Goal: Task Accomplishment & Management: Complete application form

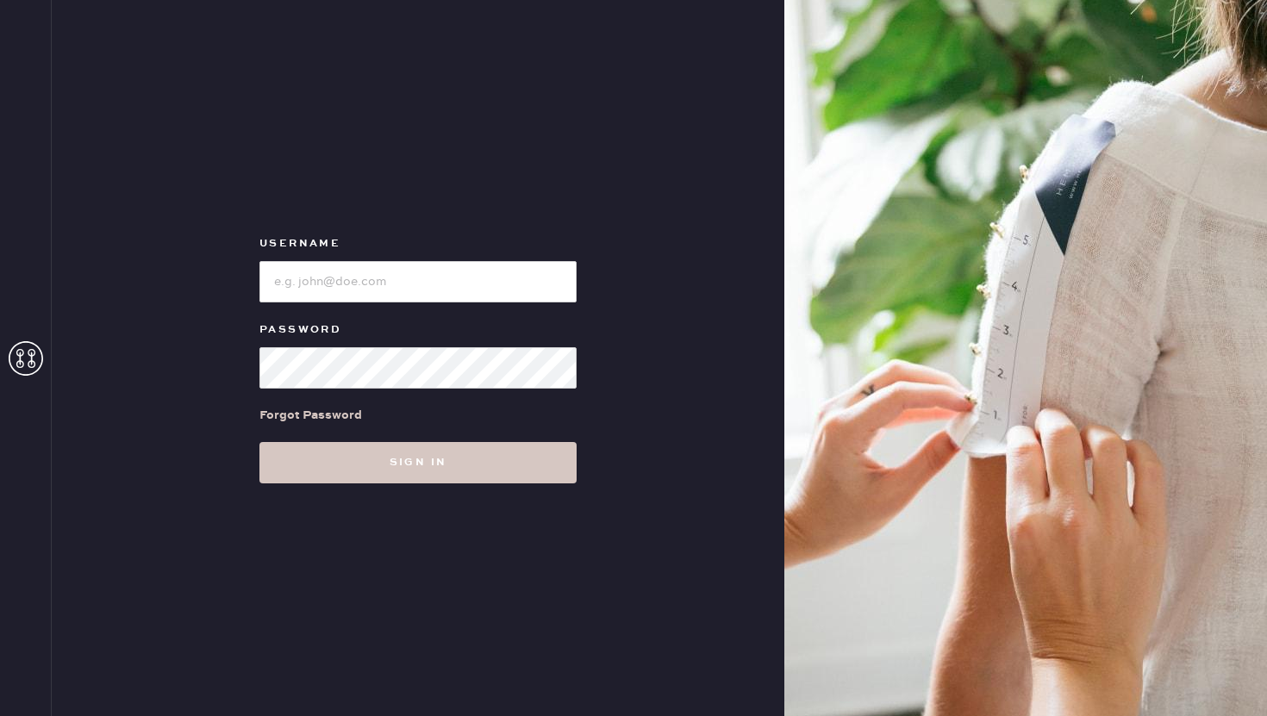
click at [356, 288] on input "loginName" at bounding box center [417, 281] width 317 height 41
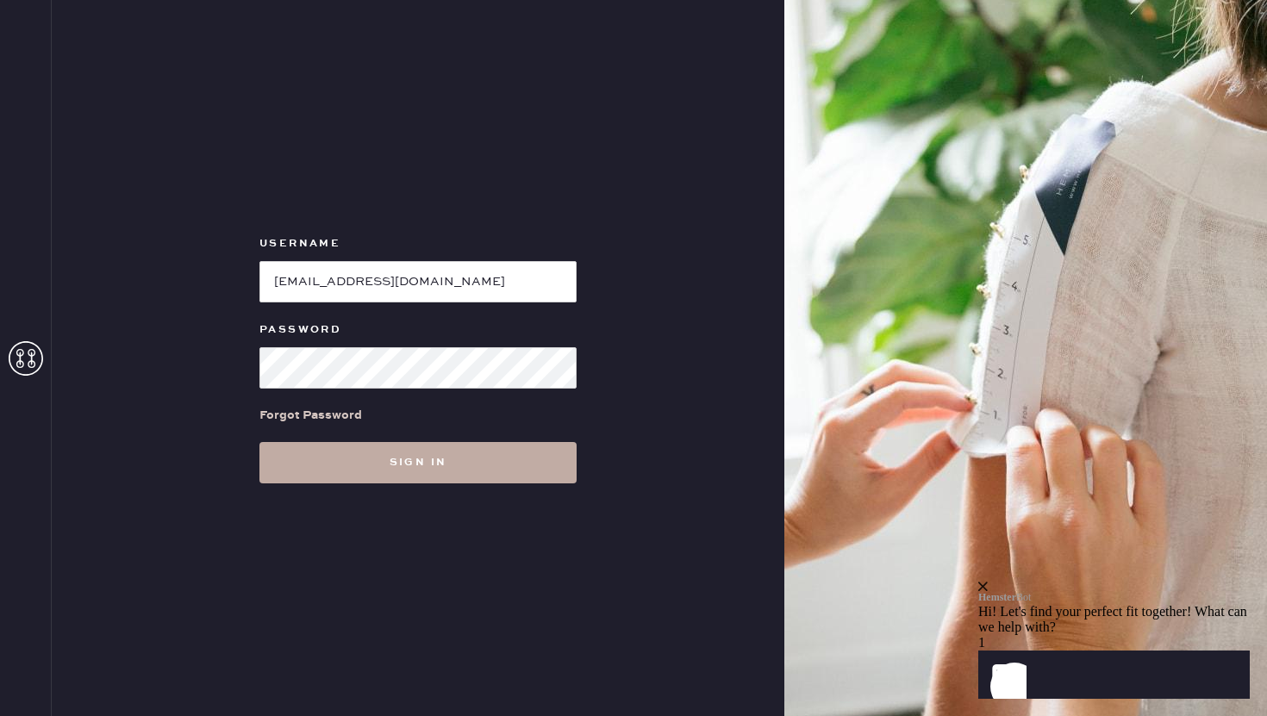
click at [310, 471] on button "Sign in" at bounding box center [417, 462] width 317 height 41
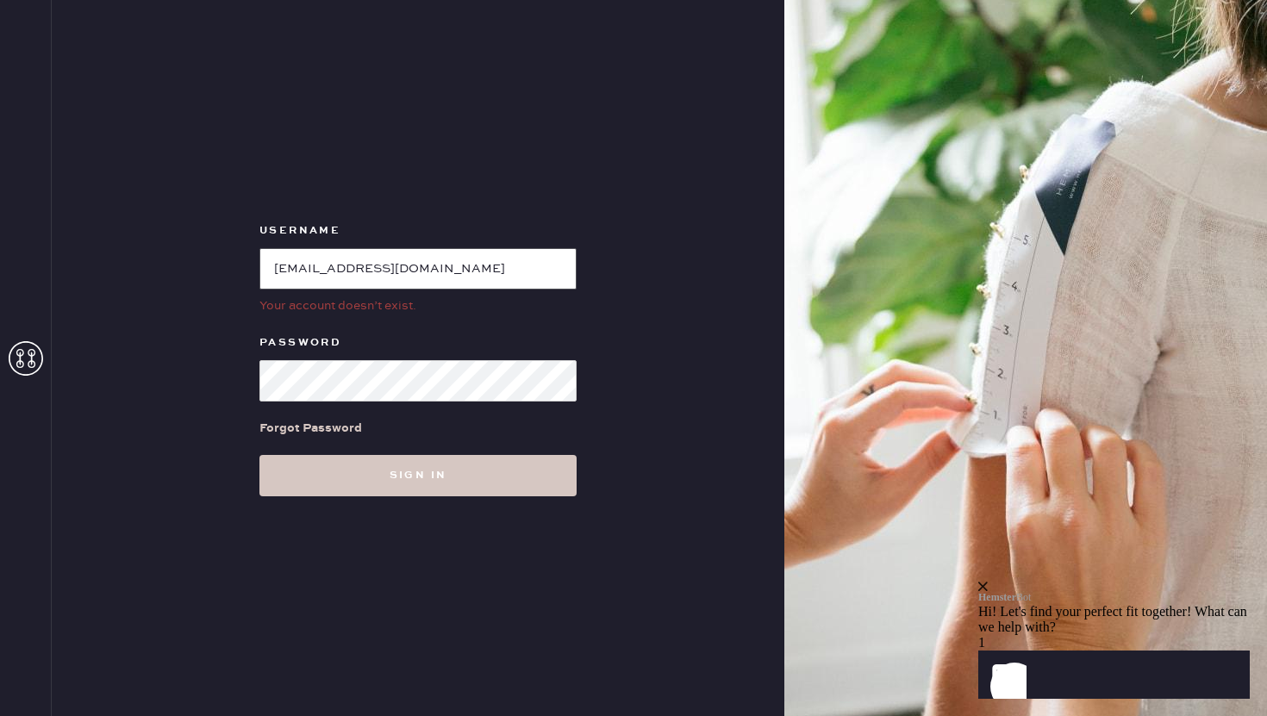
click at [471, 278] on input "loginName" at bounding box center [417, 268] width 317 height 41
click at [554, 266] on input "loginName" at bounding box center [417, 268] width 317 height 41
drag, startPoint x: 554, startPoint y: 266, endPoint x: 244, endPoint y: 297, distance: 311.8
click at [244, 298] on div "Username Your account doesn’t exist. Password Forgot Password Sign in" at bounding box center [418, 358] width 733 height 716
click at [210, 384] on div "Username Your account doesn’t exist. Password Forgot Password Sign in" at bounding box center [418, 358] width 733 height 716
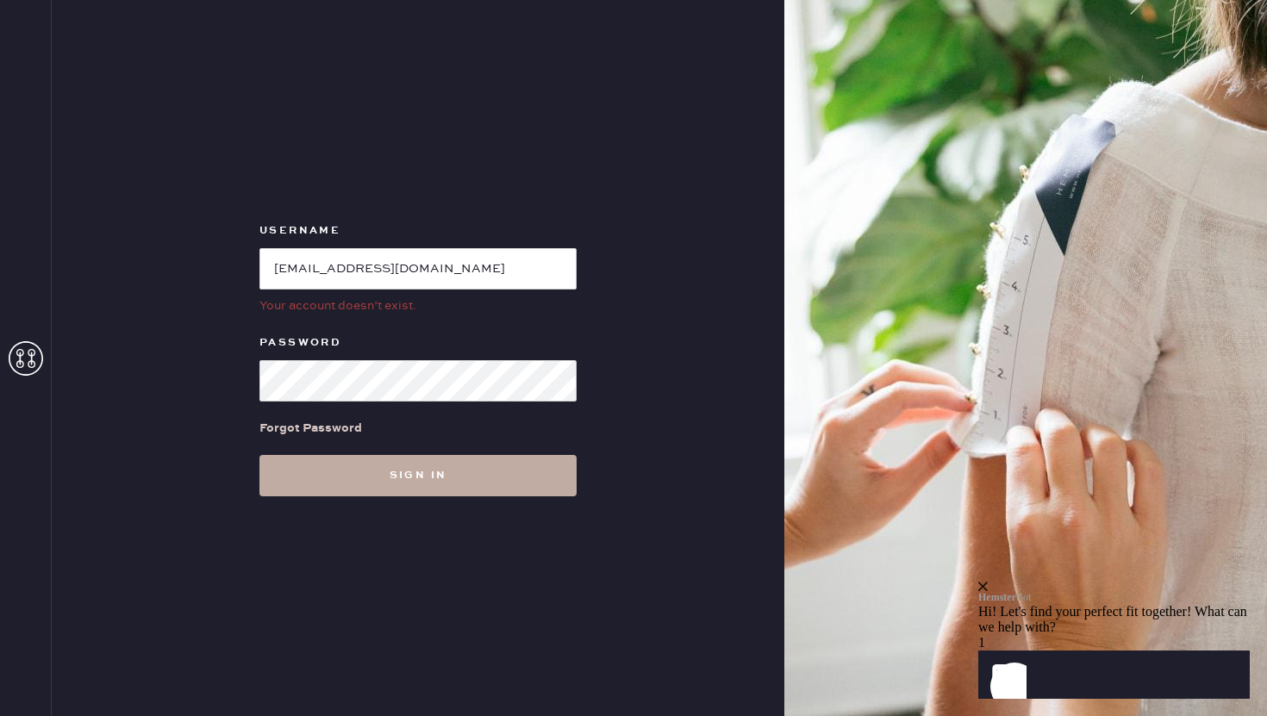
click at [315, 471] on button "Sign in" at bounding box center [417, 475] width 317 height 41
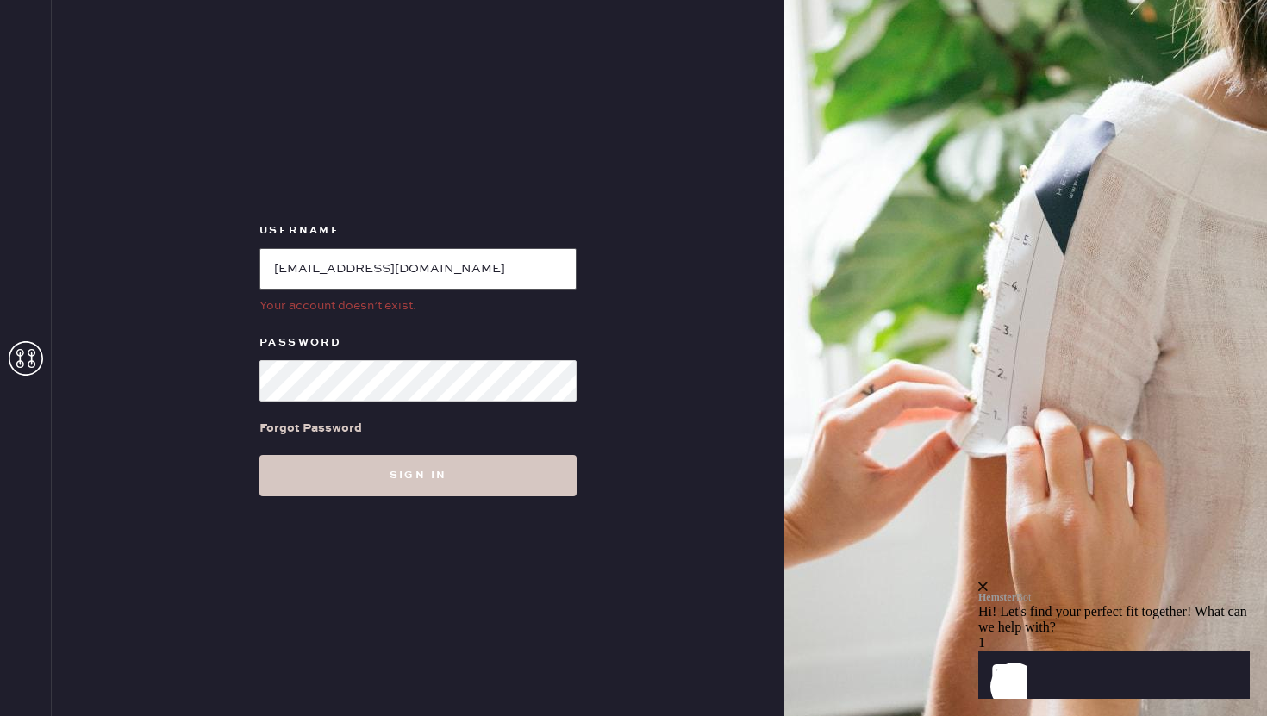
click at [355, 248] on input "loginName" at bounding box center [417, 268] width 317 height 41
click at [259, 455] on button "Sign in" at bounding box center [417, 475] width 317 height 41
click at [183, 375] on div "Username Your account doesn’t exist. Password Forgot Password Sign in" at bounding box center [418, 358] width 733 height 716
click at [274, 265] on input "loginName" at bounding box center [417, 268] width 317 height 41
drag, startPoint x: 457, startPoint y: 266, endPoint x: 600, endPoint y: 264, distance: 143.1
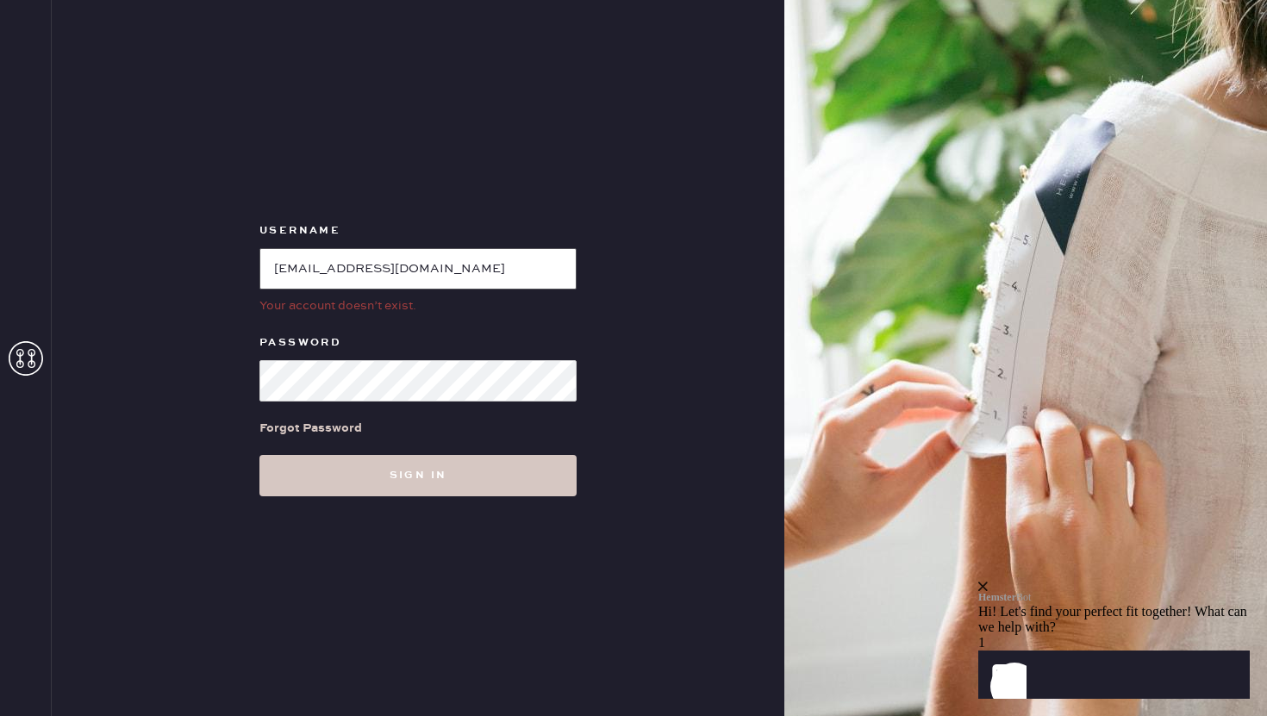
click at [602, 265] on div "Username Your account doesn’t exist. Password Forgot Password Sign in" at bounding box center [418, 358] width 733 height 716
click at [434, 270] on input "loginName" at bounding box center [417, 268] width 317 height 41
drag, startPoint x: 362, startPoint y: 268, endPoint x: 559, endPoint y: 267, distance: 197.4
click at [559, 267] on input "loginName" at bounding box center [417, 268] width 317 height 41
click at [277, 269] on input "loginName" at bounding box center [417, 268] width 317 height 41
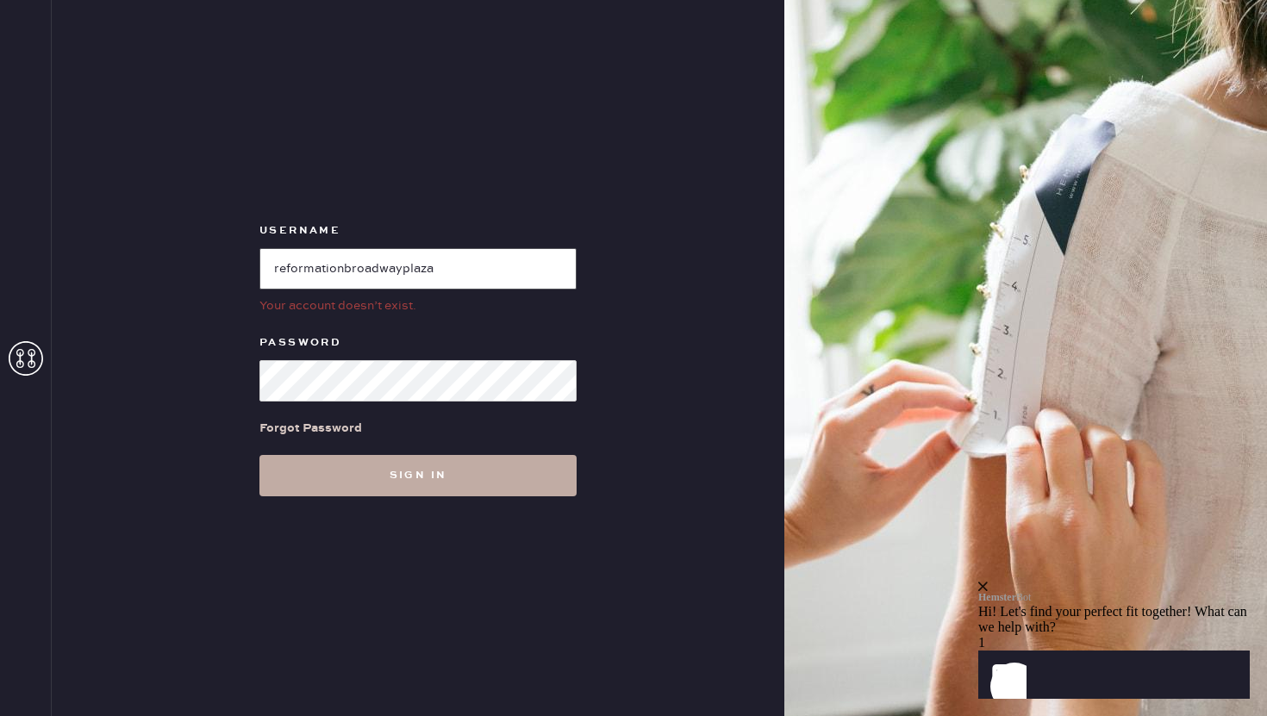
type input "reformationbroadwayplaza"
click at [348, 466] on button "Sign in" at bounding box center [417, 475] width 317 height 41
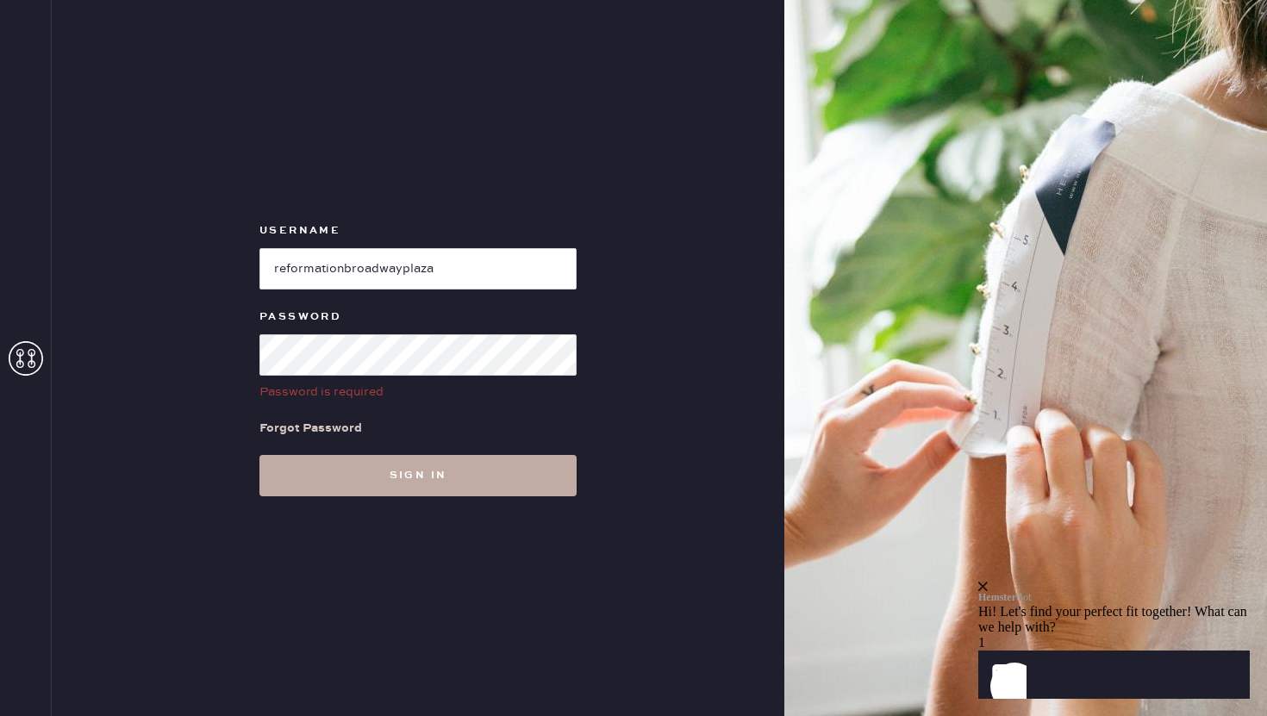
click at [371, 469] on button "Sign in" at bounding box center [417, 475] width 317 height 41
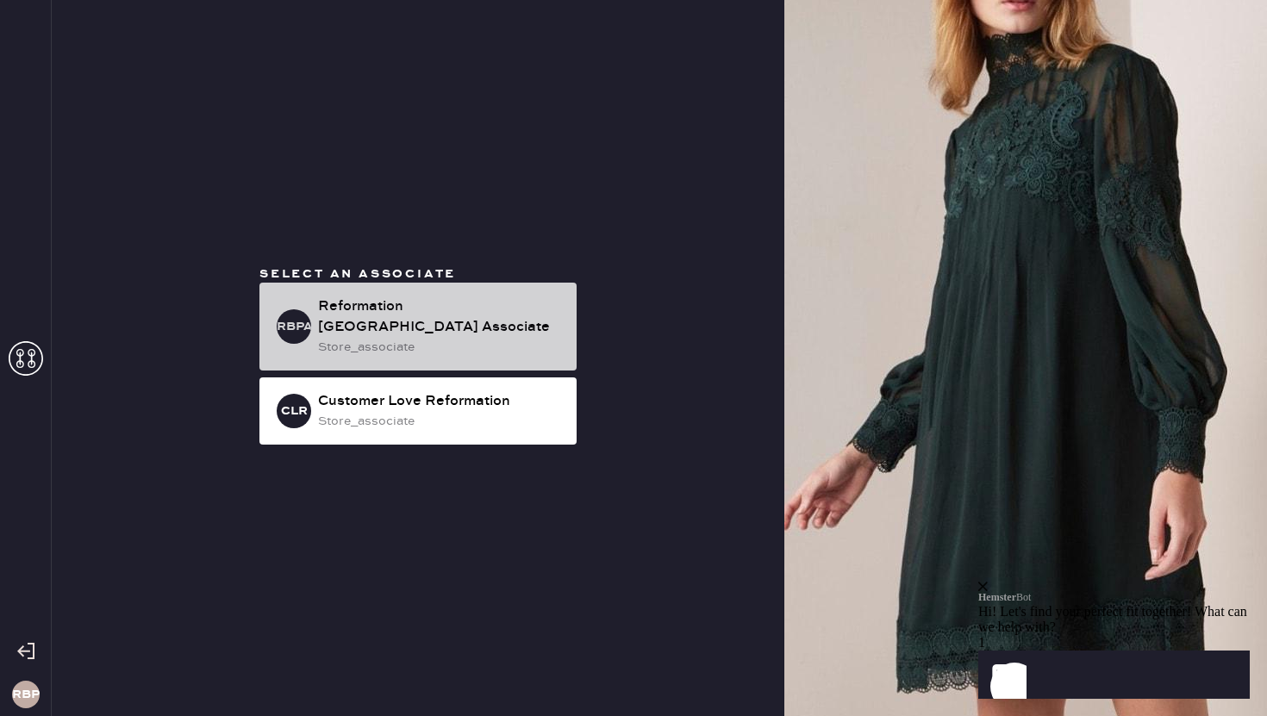
click at [426, 343] on div "store_associate" at bounding box center [440, 347] width 245 height 19
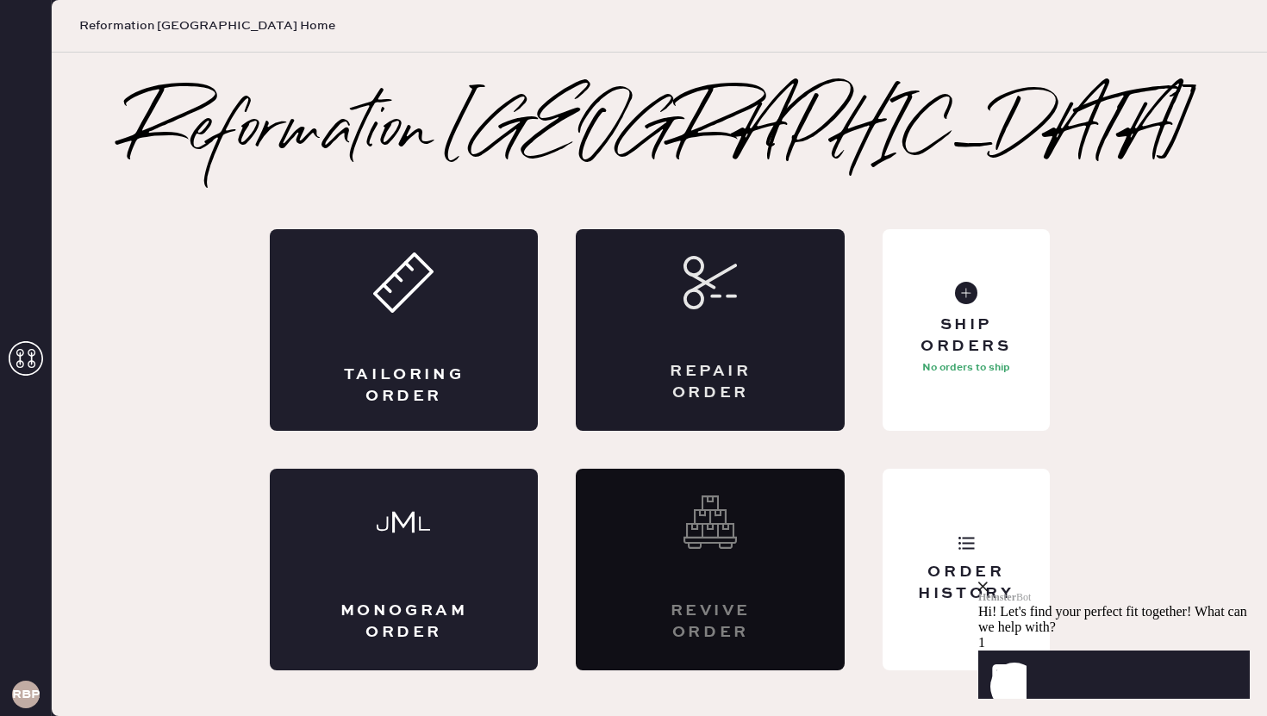
click at [654, 347] on div "Repair Order" at bounding box center [710, 330] width 269 height 202
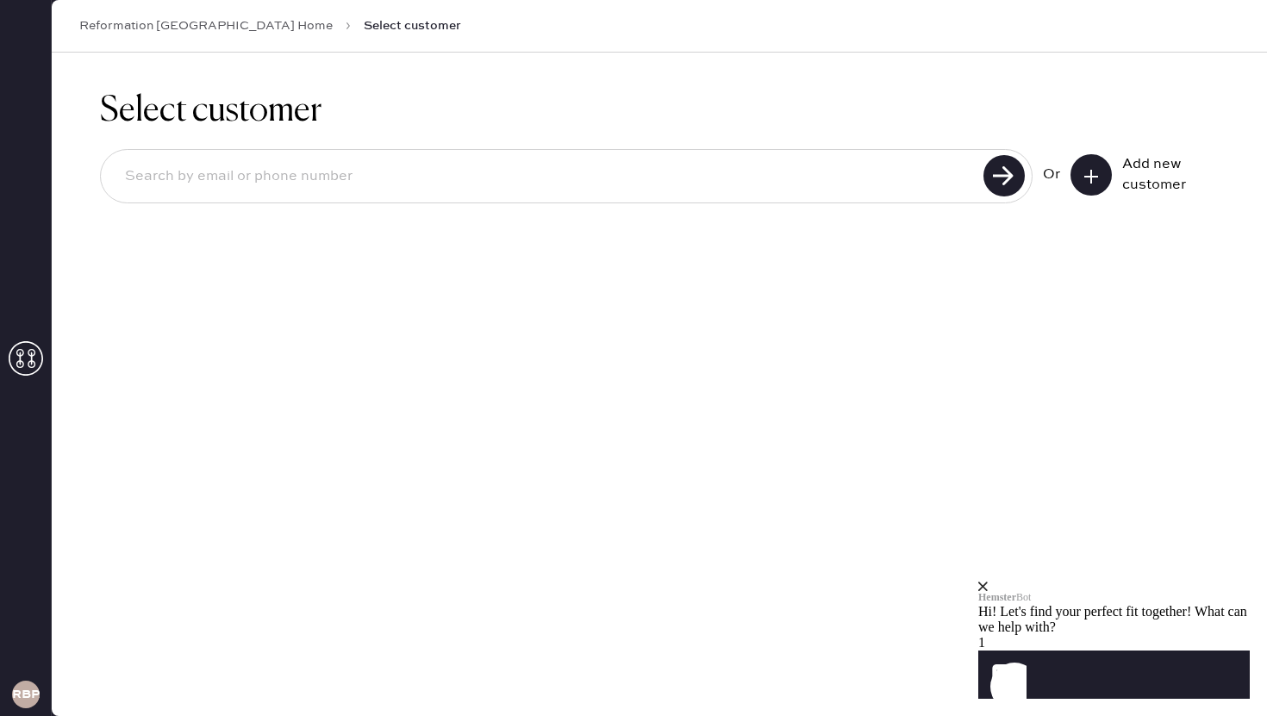
click at [571, 177] on input at bounding box center [544, 177] width 867 height 40
click at [1092, 165] on button at bounding box center [1091, 174] width 41 height 41
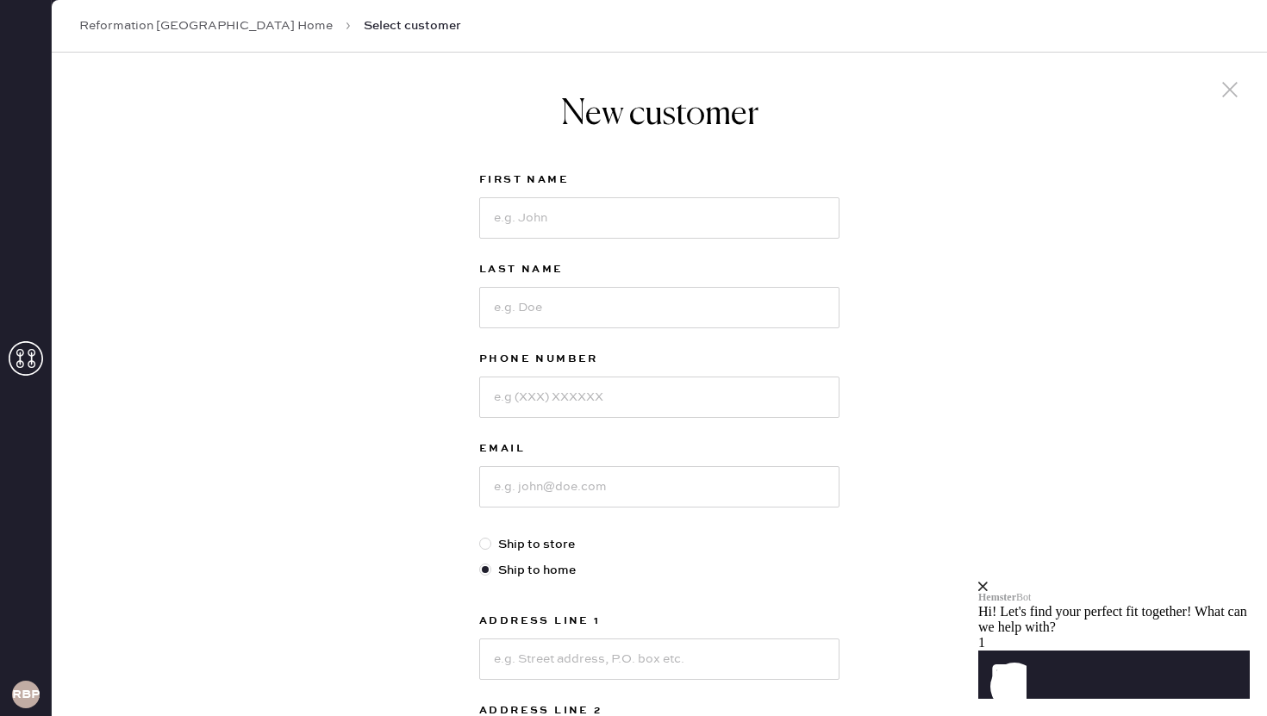
click at [1225, 86] on icon at bounding box center [1230, 90] width 26 height 26
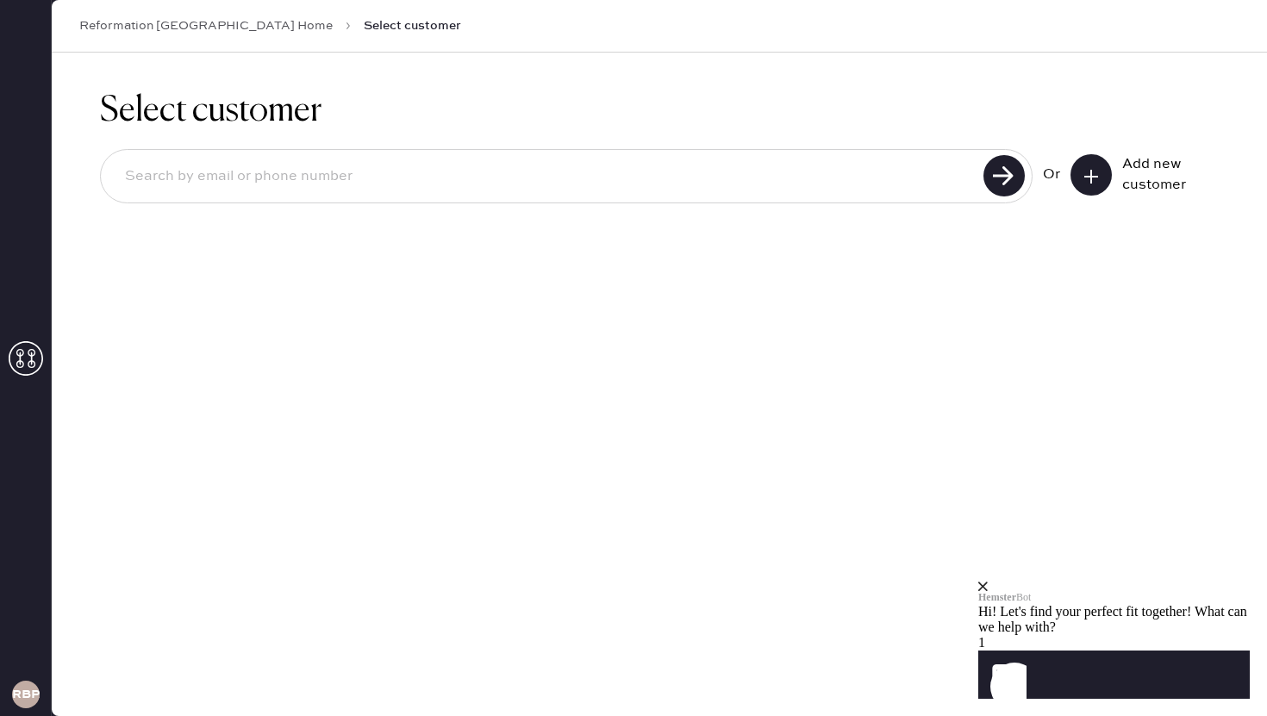
click at [753, 169] on input at bounding box center [544, 177] width 867 height 40
click at [989, 174] on use at bounding box center [1003, 175] width 41 height 41
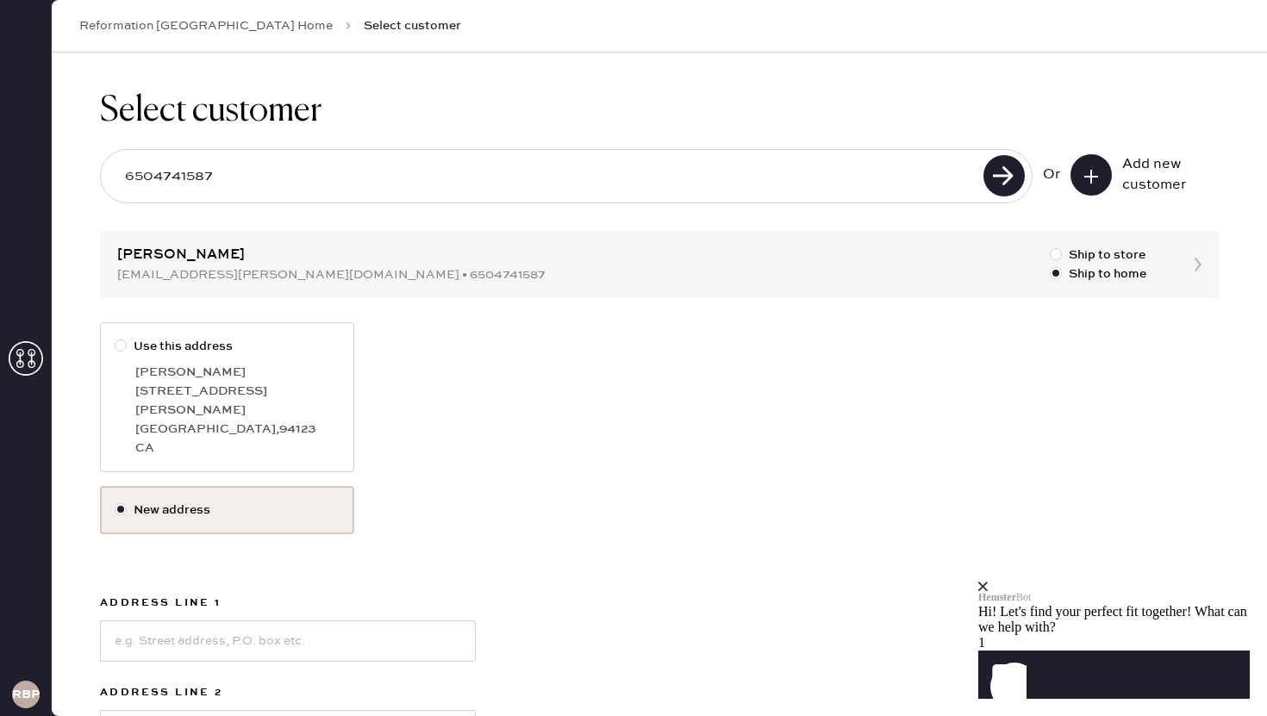
click at [1195, 264] on div "Select customer 6504741587 Or Add new customer [PERSON_NAME] [EMAIL_ADDRESS][PE…" at bounding box center [659, 542] width 1215 height 978
click at [736, 178] on input "6504741587" at bounding box center [544, 177] width 867 height 40
type input "6"
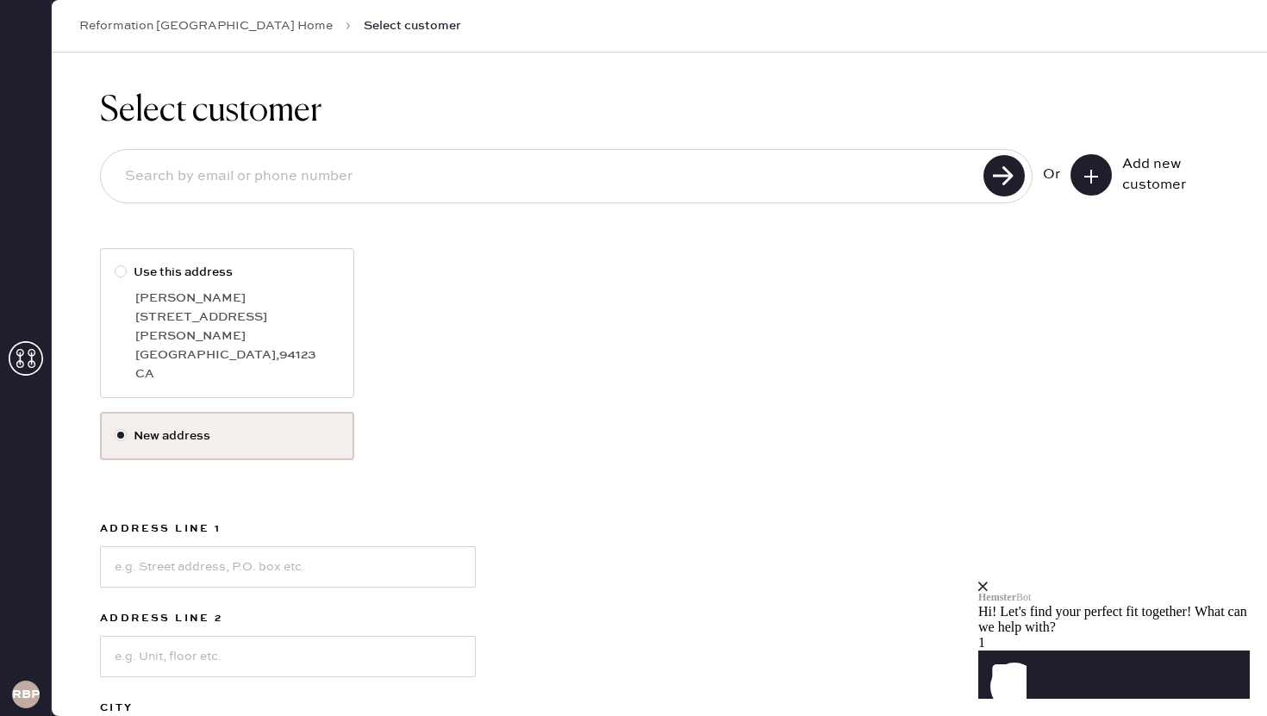
click at [1091, 168] on icon at bounding box center [1091, 176] width 17 height 17
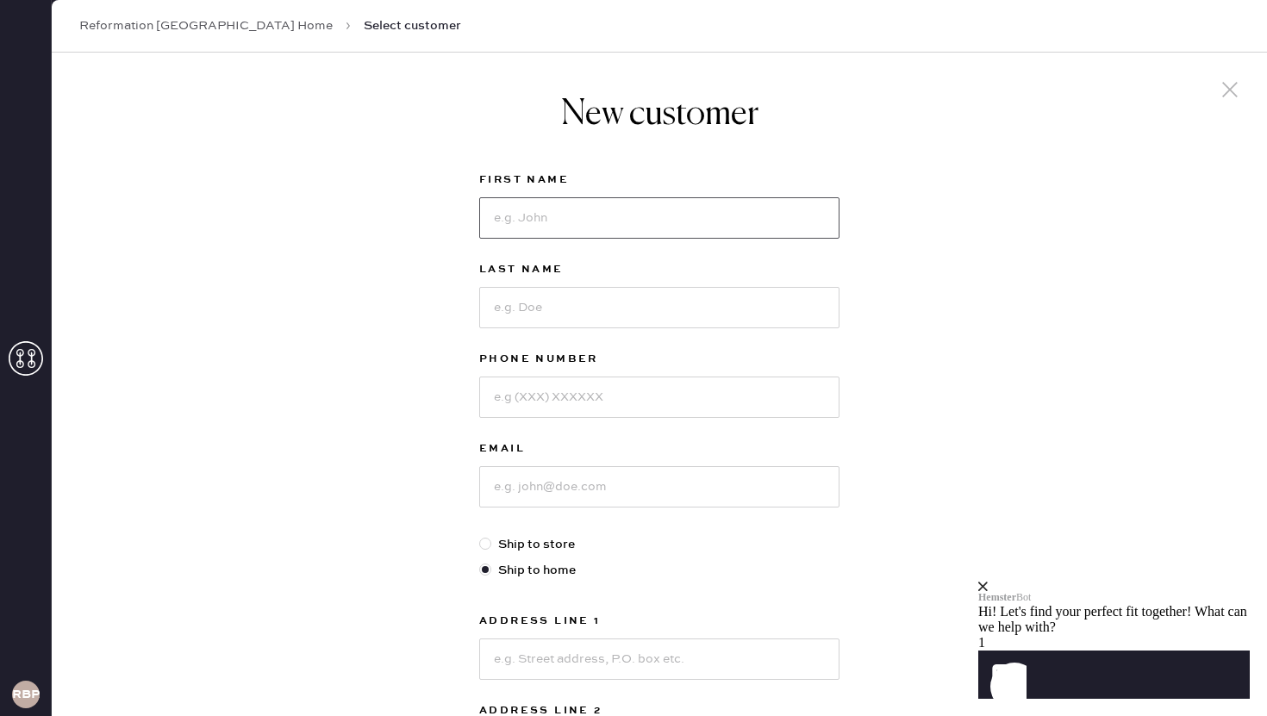
click at [716, 219] on input at bounding box center [659, 217] width 360 height 41
type input "[PERSON_NAME]"
click at [561, 292] on input at bounding box center [659, 307] width 360 height 41
type input "Pike"
click at [560, 382] on input at bounding box center [659, 397] width 360 height 41
